Goal: Information Seeking & Learning: Learn about a topic

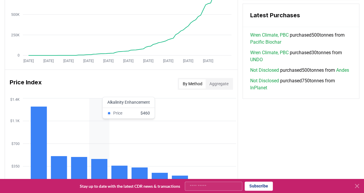
scroll to position [566, 0]
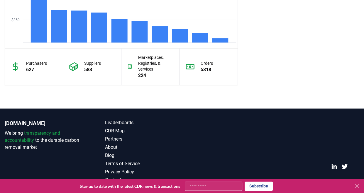
click at [358, 184] on icon at bounding box center [357, 186] width 7 height 7
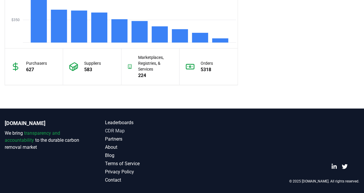
click at [134, 128] on link "CDR Map" at bounding box center [143, 131] width 77 height 7
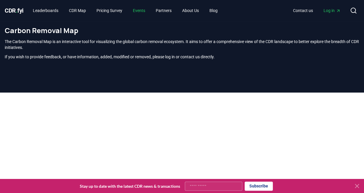
click at [149, 9] on link "Events" at bounding box center [139, 10] width 22 height 11
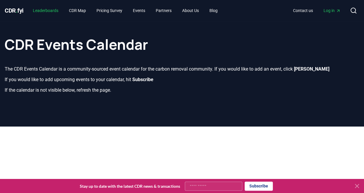
click at [52, 11] on link "Leaderboards" at bounding box center [45, 10] width 35 height 11
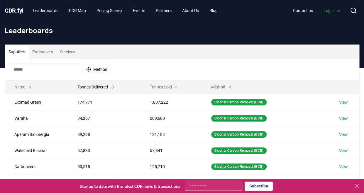
click at [99, 87] on button "Tonnes Delivered" at bounding box center [96, 87] width 47 height 12
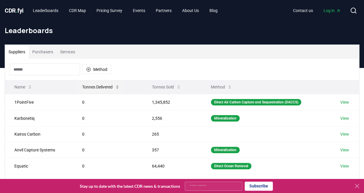
click at [99, 87] on button "Tonnes Delivered" at bounding box center [100, 87] width 47 height 12
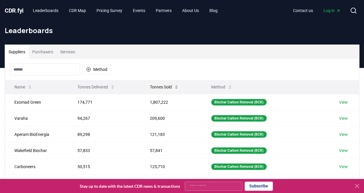
click at [175, 84] on button "Tonnes Sold" at bounding box center [164, 87] width 38 height 12
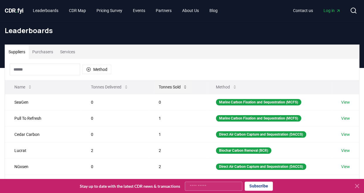
click at [175, 84] on button "Tonnes Sold" at bounding box center [173, 87] width 38 height 12
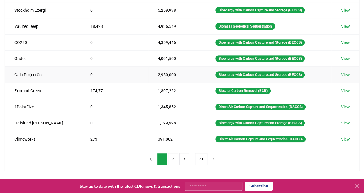
scroll to position [111, 0]
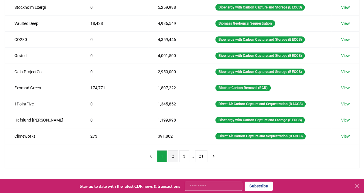
click at [175, 154] on button "2" at bounding box center [173, 157] width 10 height 12
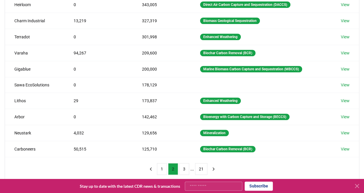
scroll to position [107, 0]
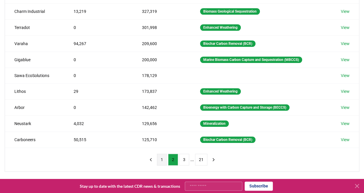
click at [165, 155] on button "1" at bounding box center [162, 160] width 10 height 12
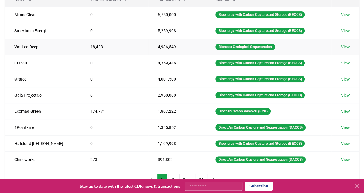
scroll to position [65, 0]
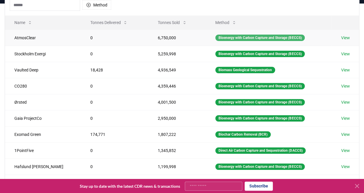
click at [287, 38] on div "Bioenergy with Carbon Capture and Storage (BECCS)" at bounding box center [260, 38] width 90 height 6
click at [232, 23] on icon at bounding box center [234, 22] width 5 height 5
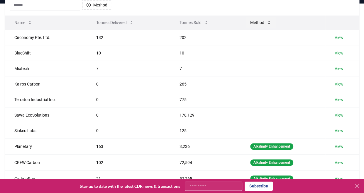
click at [250, 21] on button "Method" at bounding box center [261, 23] width 31 height 12
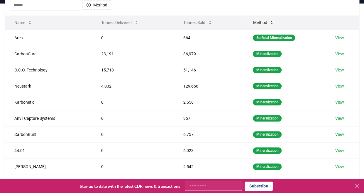
click at [264, 24] on button "Method" at bounding box center [263, 23] width 31 height 12
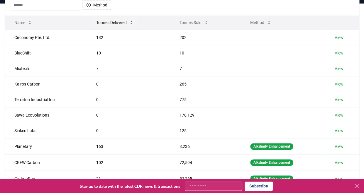
click at [121, 23] on button "Tonnes Delivered" at bounding box center [115, 23] width 47 height 12
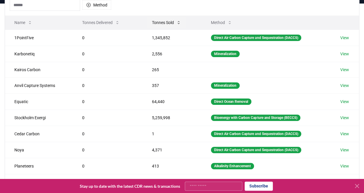
click at [167, 22] on button "Tonnes Sold" at bounding box center [166, 23] width 38 height 12
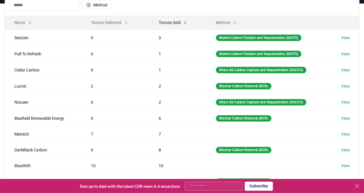
click at [167, 22] on button "Tonnes Sold" at bounding box center [173, 23] width 38 height 12
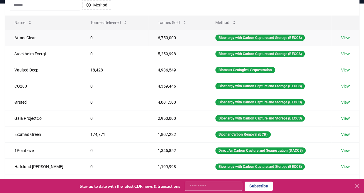
click at [344, 37] on link "View" at bounding box center [345, 38] width 9 height 6
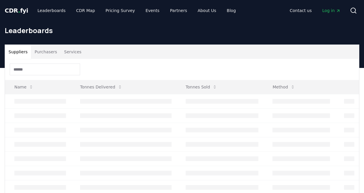
scroll to position [65, 0]
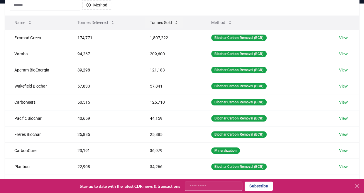
click at [166, 20] on button "Tonnes Sold" at bounding box center [164, 23] width 38 height 12
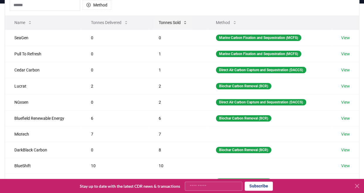
click at [166, 20] on button "Tonnes Sold" at bounding box center [173, 23] width 38 height 12
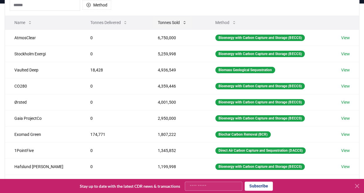
click at [166, 20] on button "Tonnes Sold" at bounding box center [172, 23] width 38 height 12
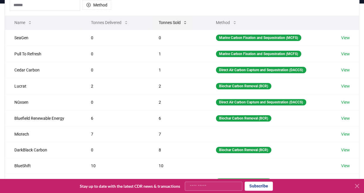
click at [166, 20] on button "Tonnes Sold" at bounding box center [173, 23] width 38 height 12
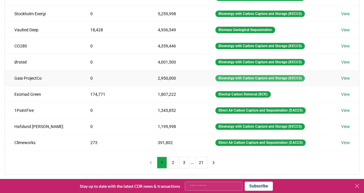
scroll to position [111, 0]
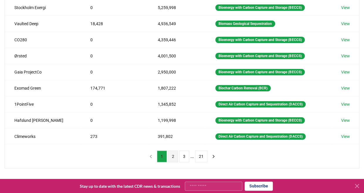
click at [172, 153] on button "2" at bounding box center [173, 157] width 10 height 12
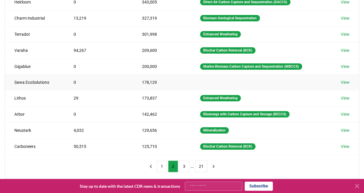
scroll to position [106, 0]
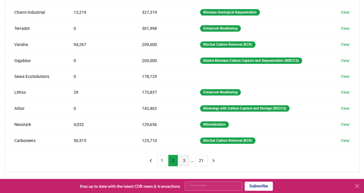
click at [181, 155] on button "3" at bounding box center [184, 161] width 10 height 12
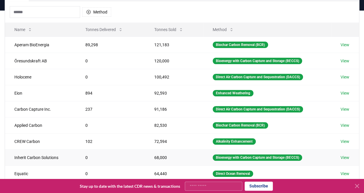
scroll to position [53, 0]
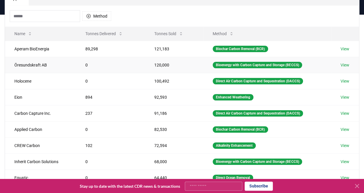
click at [345, 68] on td "View" at bounding box center [345, 65] width 28 height 16
click at [346, 65] on link "View" at bounding box center [345, 65] width 9 height 6
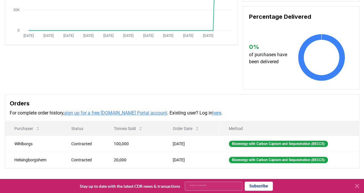
scroll to position [153, 0]
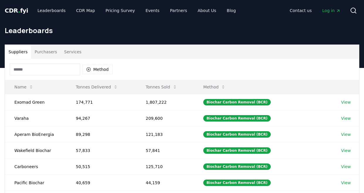
scroll to position [53, 0]
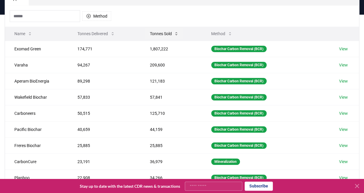
click at [172, 33] on button "Tonnes Sold" at bounding box center [164, 34] width 38 height 12
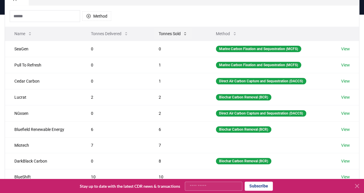
click at [172, 33] on button "Tonnes Sold" at bounding box center [173, 34] width 38 height 12
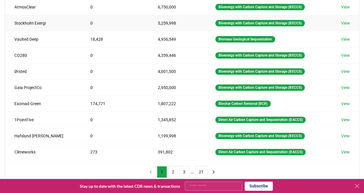
scroll to position [96, 0]
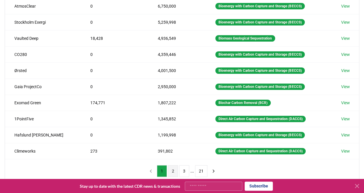
click at [171, 166] on button "2" at bounding box center [173, 172] width 10 height 12
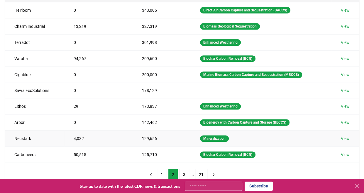
scroll to position [93, 0]
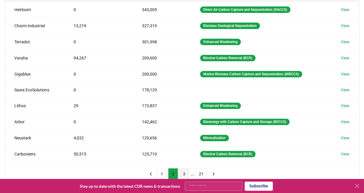
click at [184, 171] on button "3" at bounding box center [184, 174] width 10 height 12
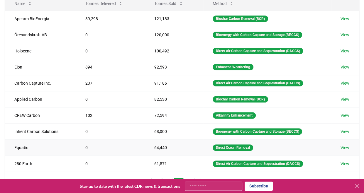
scroll to position [98, 0]
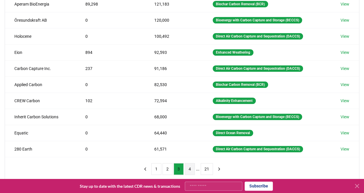
click at [188, 165] on button "4" at bounding box center [190, 169] width 10 height 12
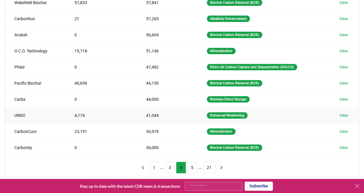
scroll to position [100, 0]
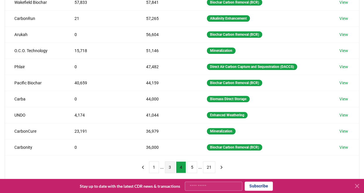
click at [168, 163] on button "3" at bounding box center [170, 168] width 10 height 12
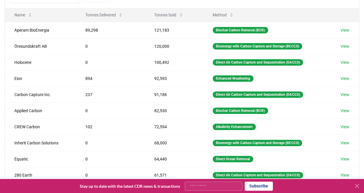
scroll to position [70, 0]
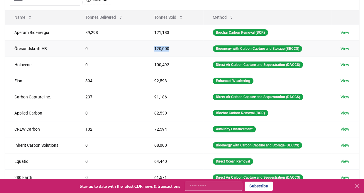
drag, startPoint x: 151, startPoint y: 48, endPoint x: 167, endPoint y: 50, distance: 15.9
click at [167, 50] on td "120,000" at bounding box center [174, 48] width 58 height 16
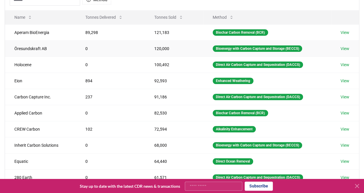
click at [167, 50] on td "120,000" at bounding box center [174, 48] width 58 height 16
click at [345, 46] on link "View" at bounding box center [345, 49] width 9 height 6
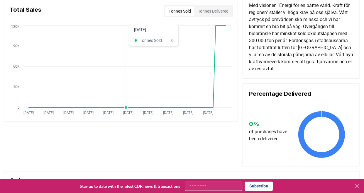
scroll to position [23, 0]
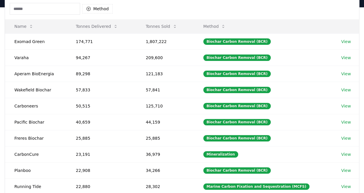
scroll to position [60, 0]
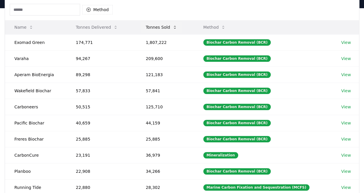
click at [170, 24] on button "Tonnes Sold" at bounding box center [161, 27] width 41 height 12
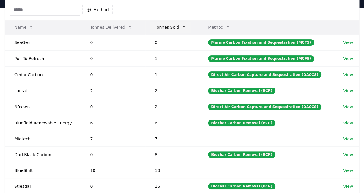
click at [170, 24] on button "Tonnes Sold" at bounding box center [170, 27] width 41 height 12
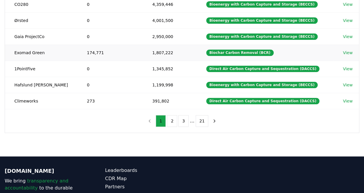
scroll to position [131, 0]
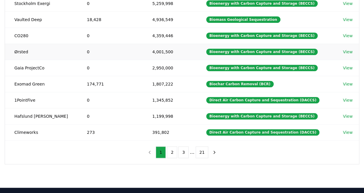
click at [314, 36] on tbody "AtmosClear 0 6,750,000 Bioenergy with Carbon Capture and Storage (BECCS) View […" at bounding box center [182, 59] width 354 height 161
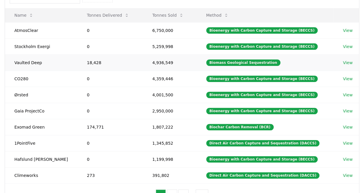
scroll to position [71, 0]
